Goal: Check status

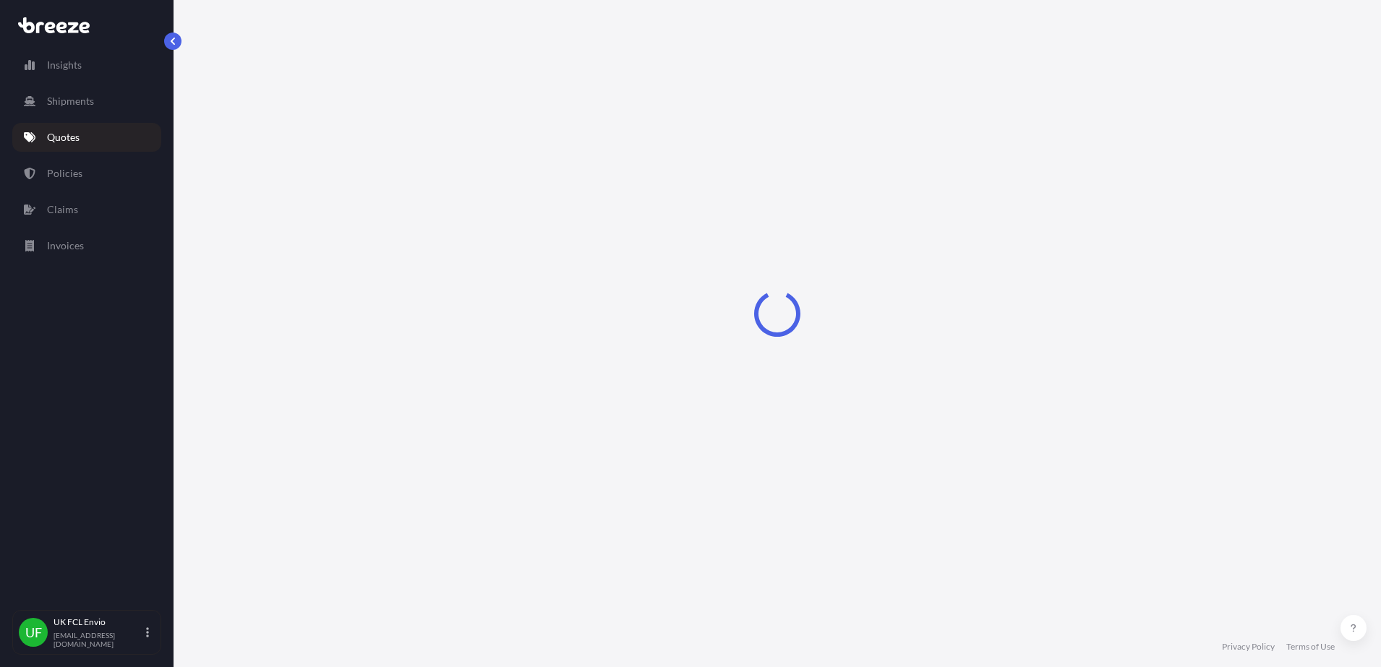
select select "Air"
select select "1"
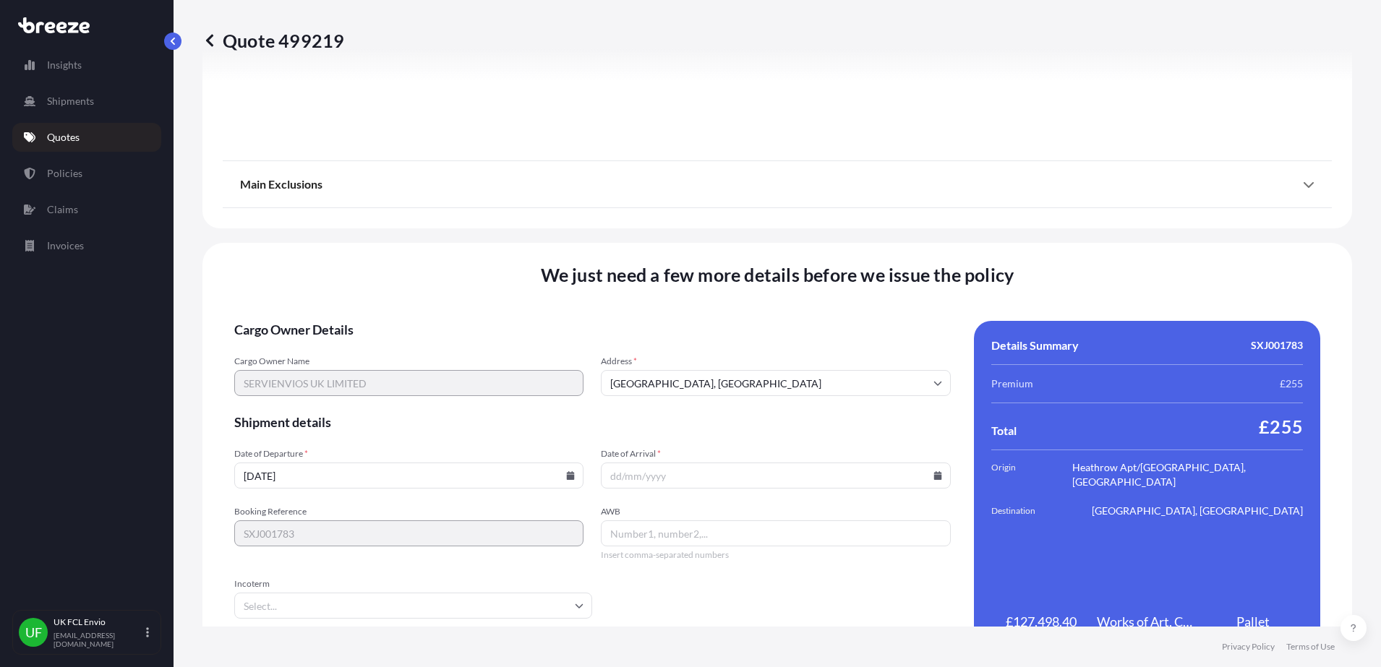
scroll to position [1627, 0]
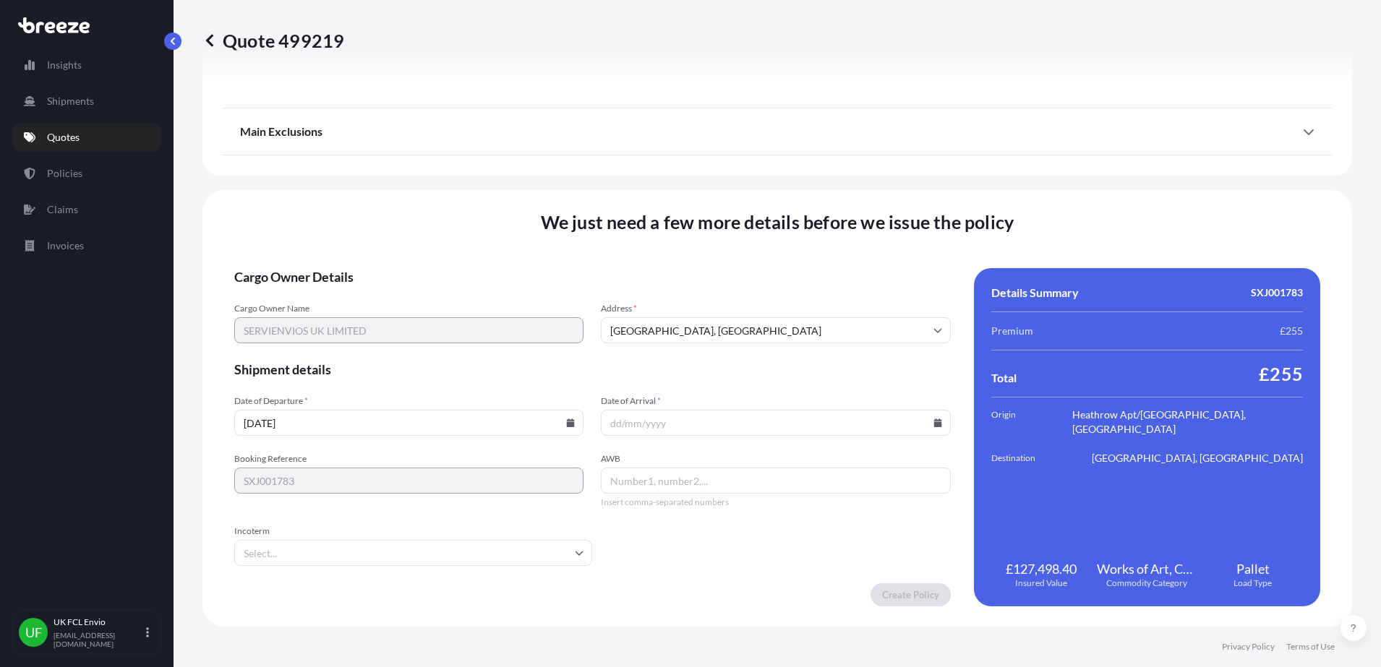
click at [648, 418] on input "Date of Arrival *" at bounding box center [775, 423] width 349 height 26
click at [668, 429] on input "Date of Arrival *" at bounding box center [775, 423] width 349 height 26
click at [787, 434] on input "Date of Arrival *" at bounding box center [775, 423] width 349 height 26
type input "[DATE]"
click at [715, 473] on input "AWB" at bounding box center [775, 481] width 349 height 26
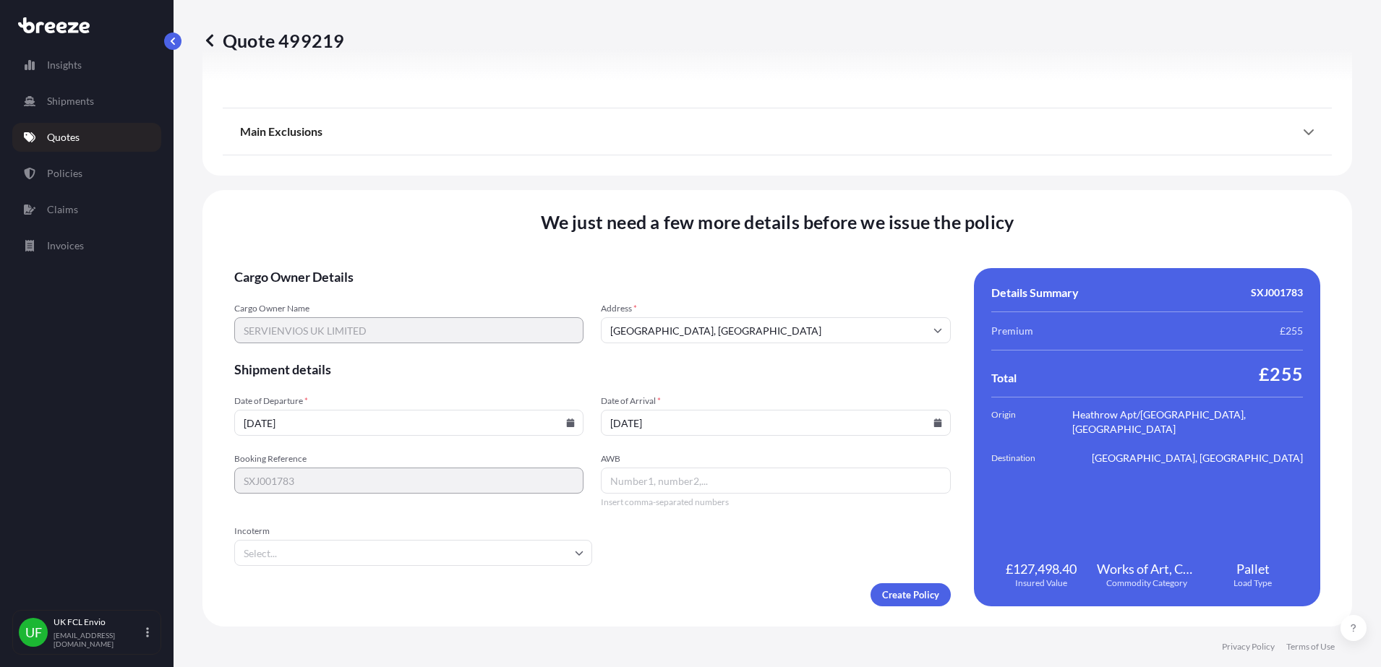
paste input "501187472"
type input "501187472"
click at [450, 564] on input "Incoterm" at bounding box center [413, 553] width 358 height 26
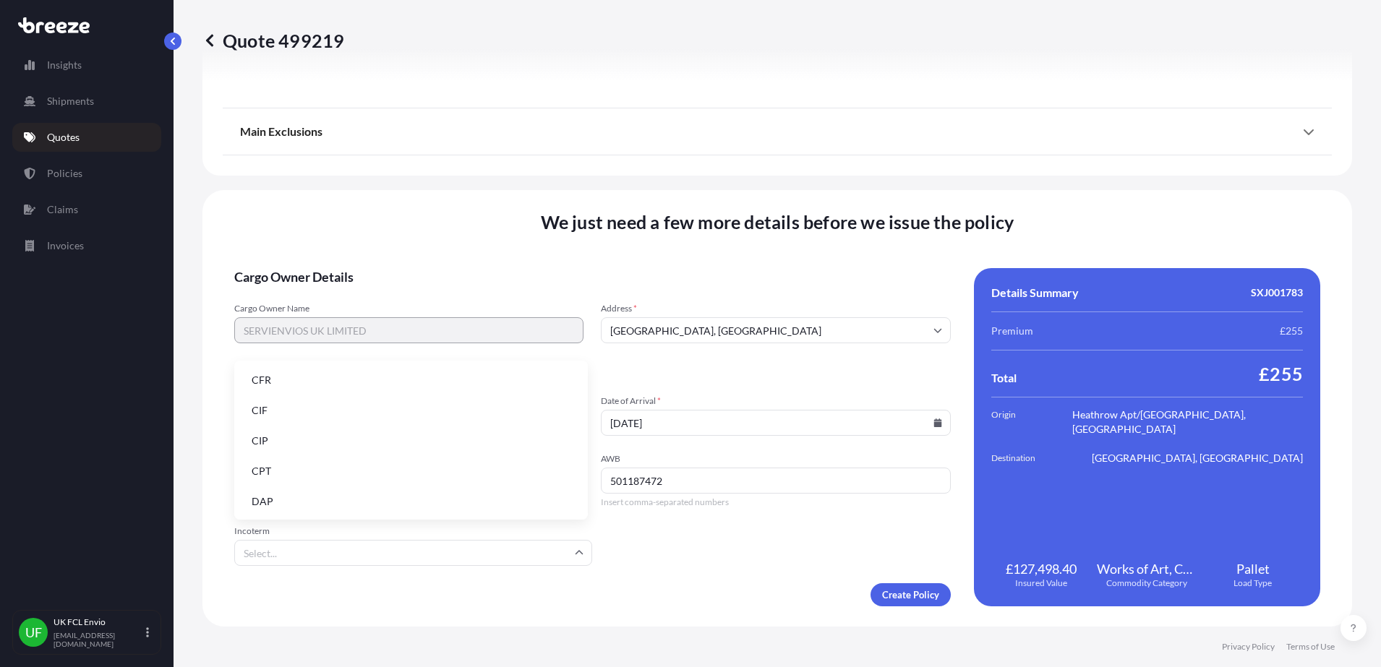
click at [278, 381] on li "CFR" at bounding box center [411, 380] width 342 height 27
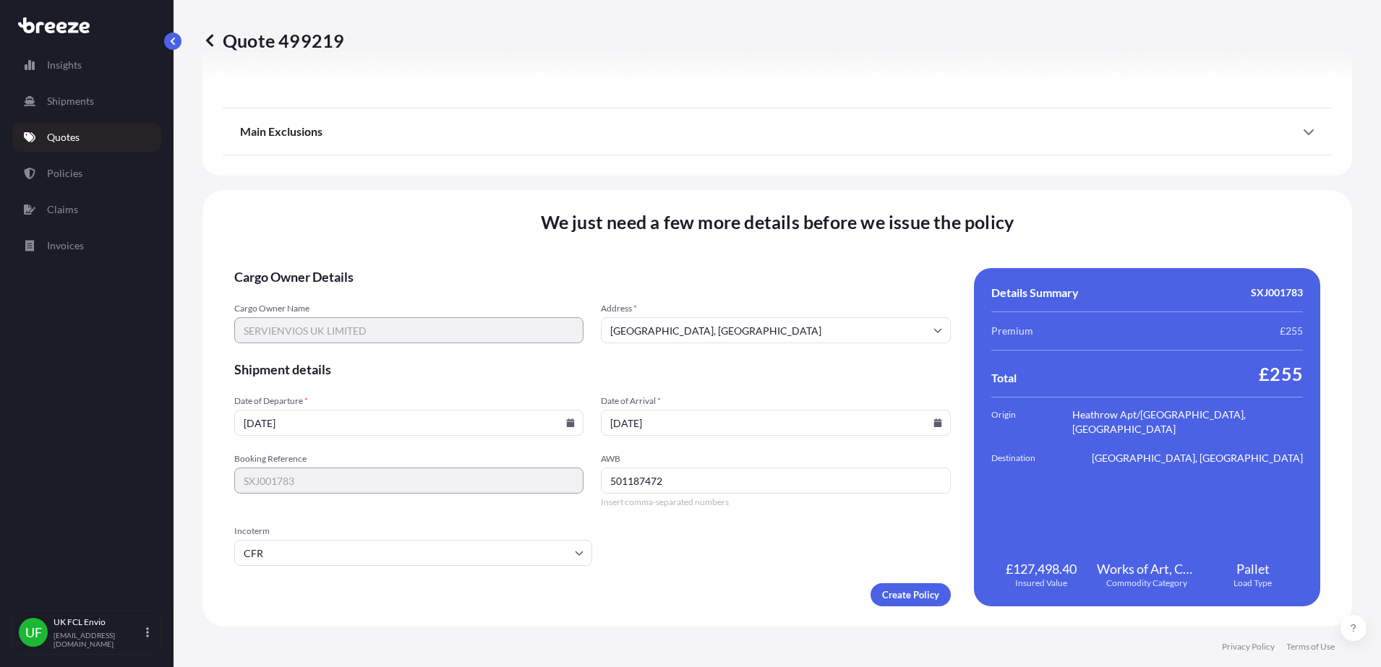
click at [356, 422] on input "[DATE]" at bounding box center [408, 423] width 349 height 26
click at [572, 424] on input "[DATE]" at bounding box center [408, 423] width 349 height 26
click at [567, 426] on icon at bounding box center [571, 423] width 8 height 9
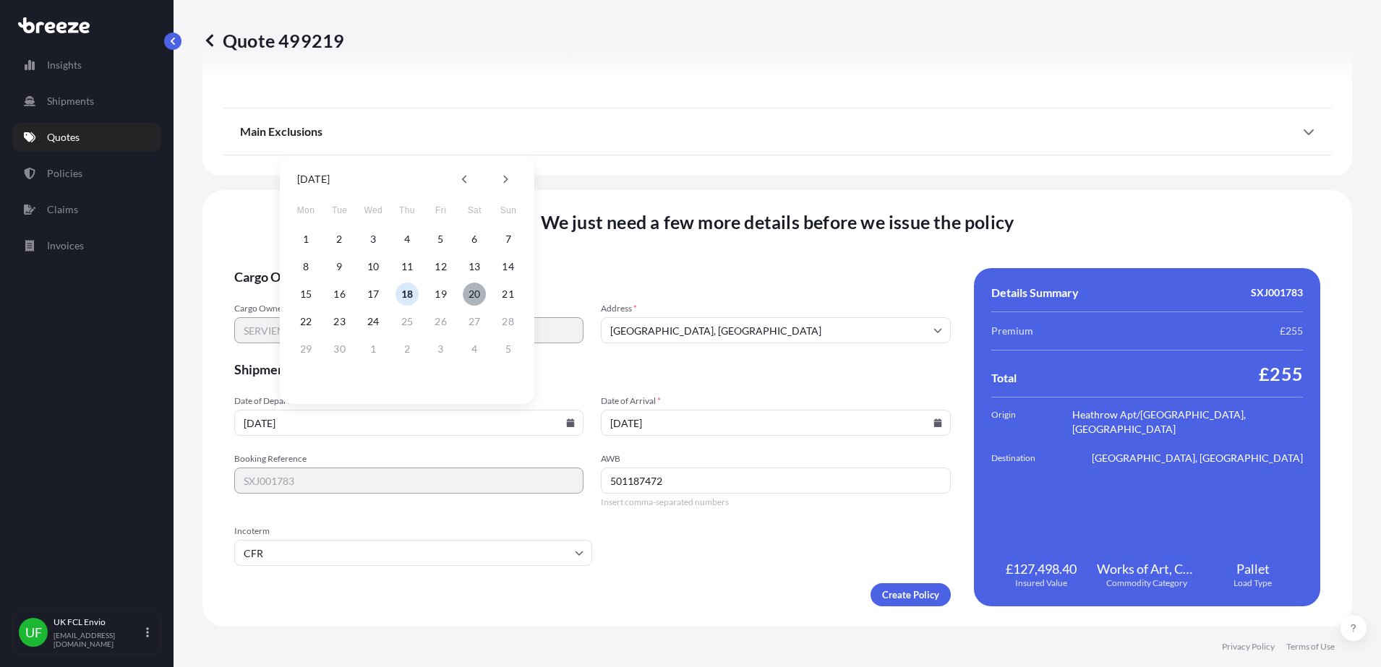
click at [475, 284] on button "20" at bounding box center [474, 294] width 23 height 23
type input "[DATE]"
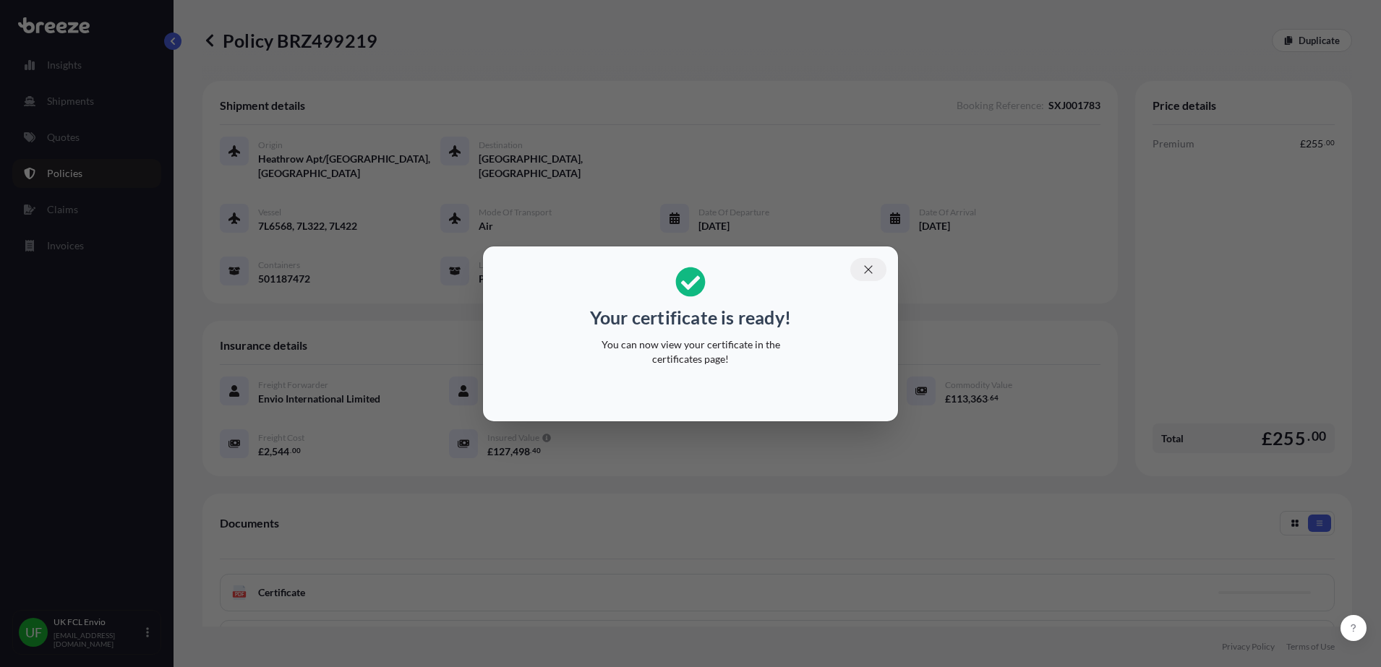
click at [865, 263] on icon "button" at bounding box center [868, 269] width 13 height 13
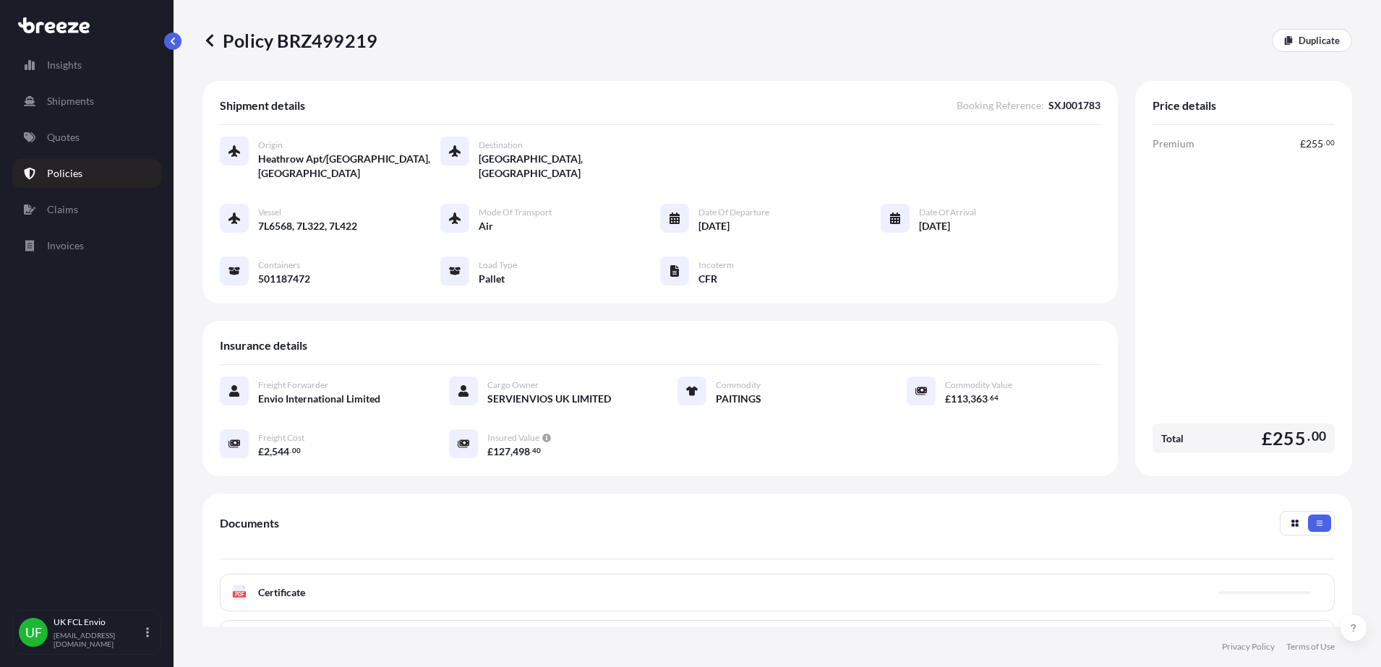
click at [56, 170] on p "Policies" at bounding box center [64, 173] width 35 height 14
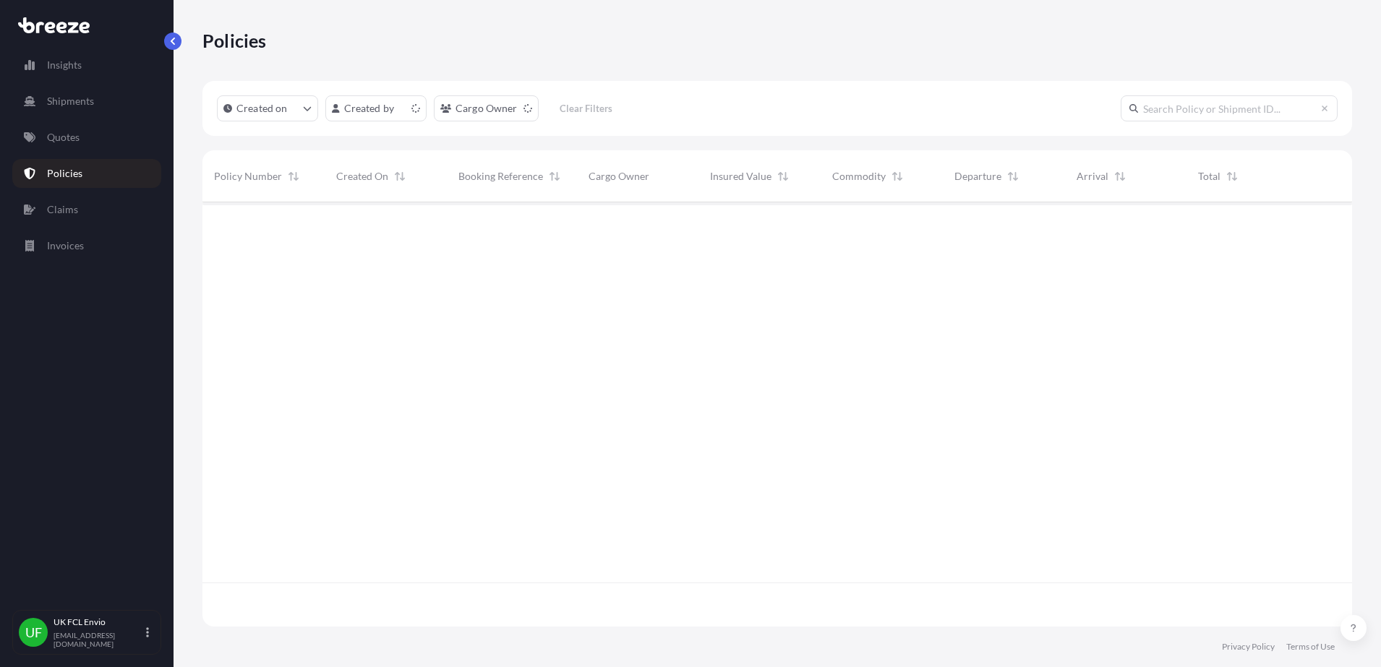
scroll to position [419, 1136]
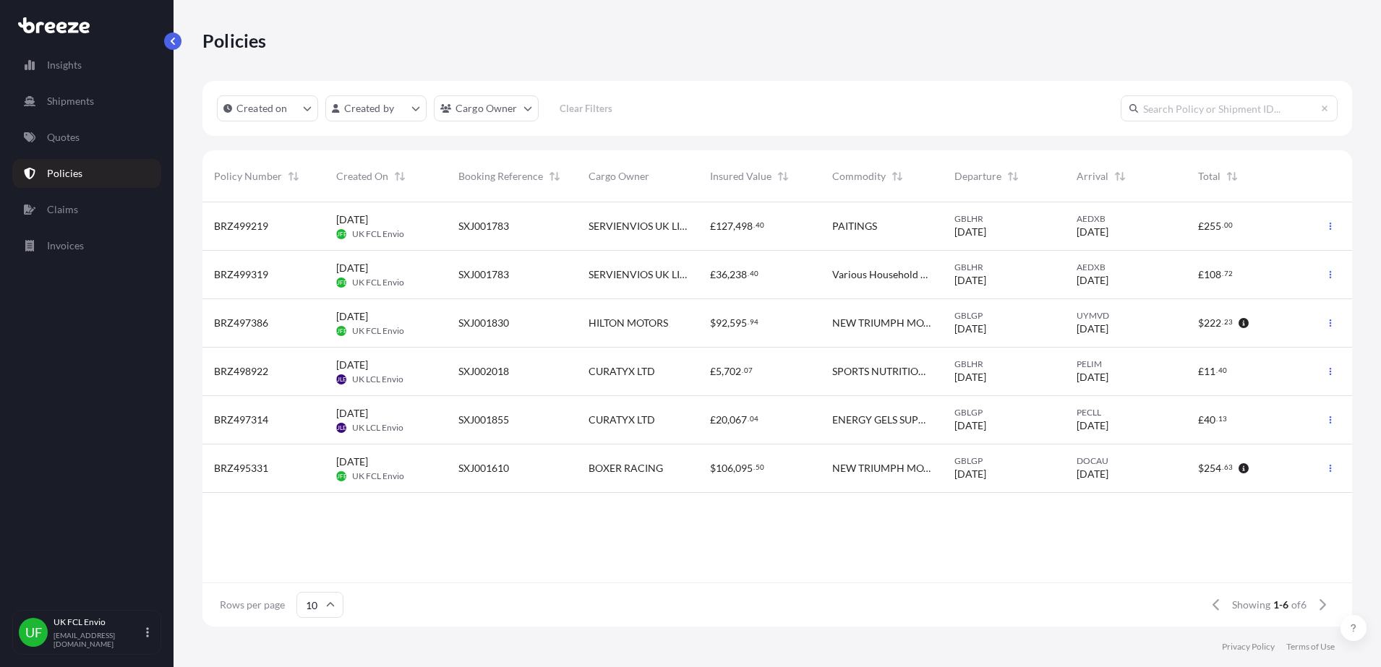
click at [1005, 559] on div "BRZ499219 [DATE] UFE UK FCL Envio SXJ001783 SERVIENVIOS UK LIMITED £ 127 , 498 …" at bounding box center [776, 392] width 1149 height 380
